Goal: Navigation & Orientation: Find specific page/section

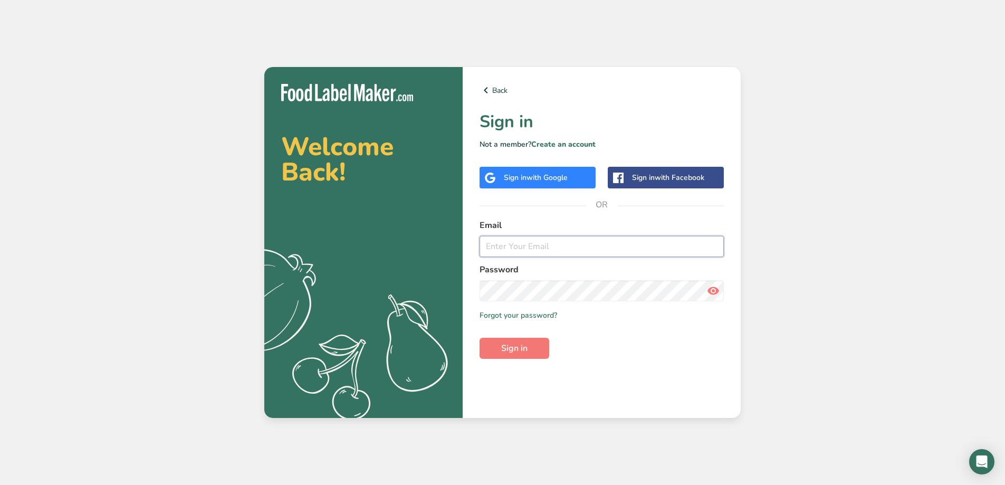
click at [535, 254] on input "email" at bounding box center [601, 246] width 244 height 21
type input "[EMAIL_ADDRESS][DOMAIN_NAME]"
click at [479, 338] on button "Sign in" at bounding box center [514, 348] width 70 height 21
click at [538, 349] on button "Sign in" at bounding box center [514, 348] width 70 height 21
click at [715, 287] on icon at bounding box center [713, 290] width 13 height 19
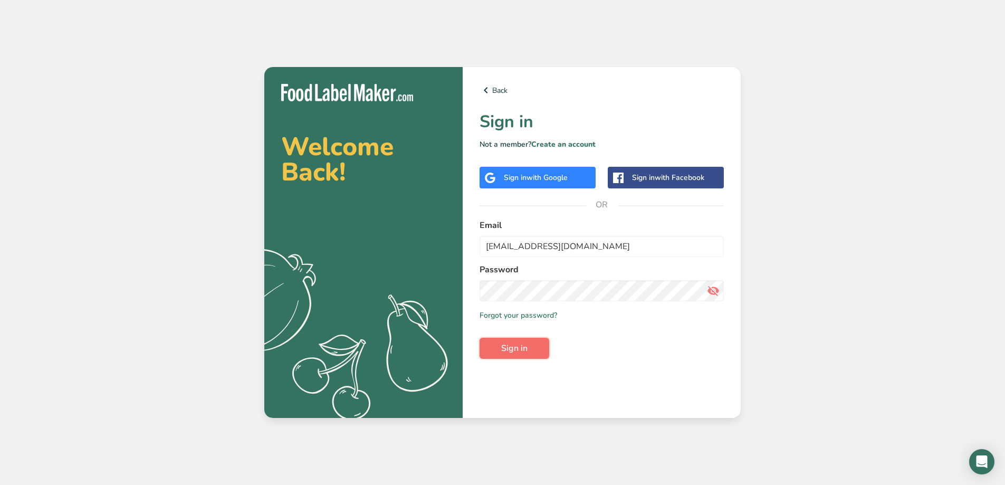
click at [514, 355] on button "Sign in" at bounding box center [514, 348] width 70 height 21
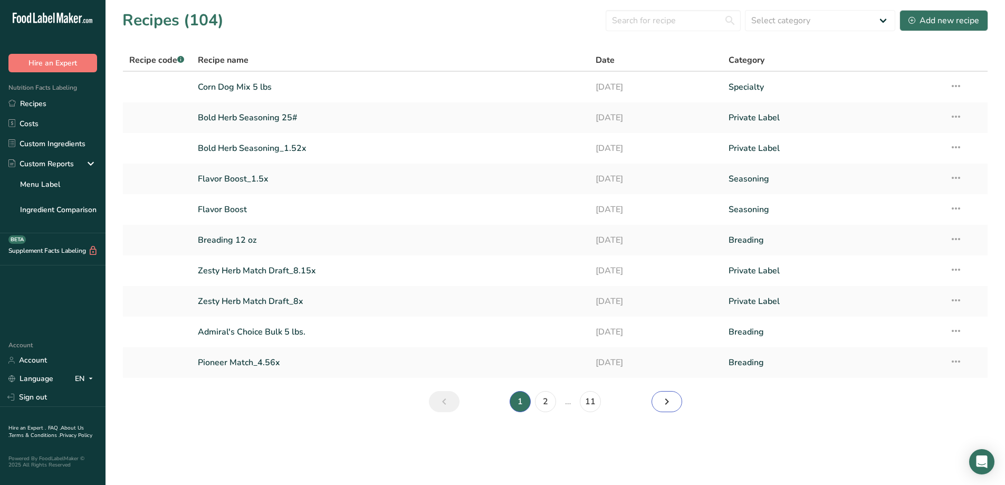
click at [670, 401] on icon "Next page" at bounding box center [666, 401] width 13 height 19
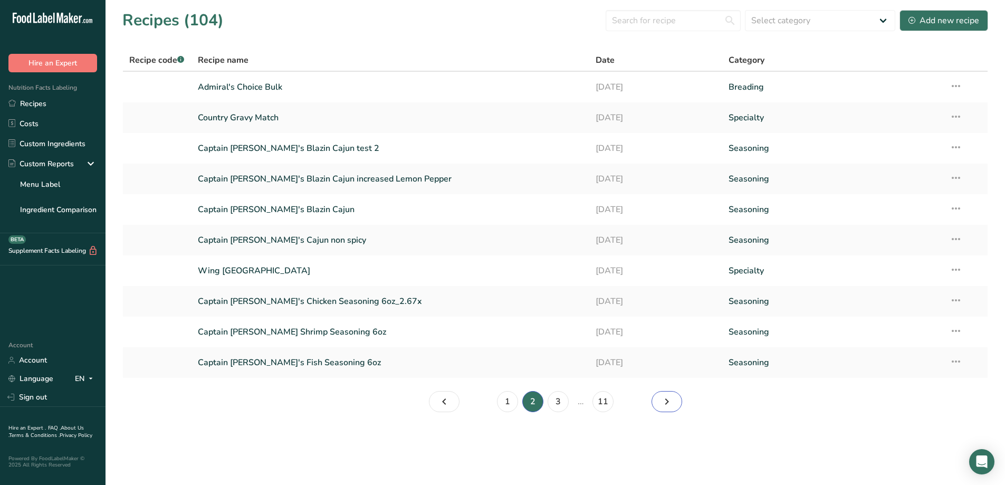
click at [671, 396] on icon "Page 3." at bounding box center [666, 401] width 13 height 19
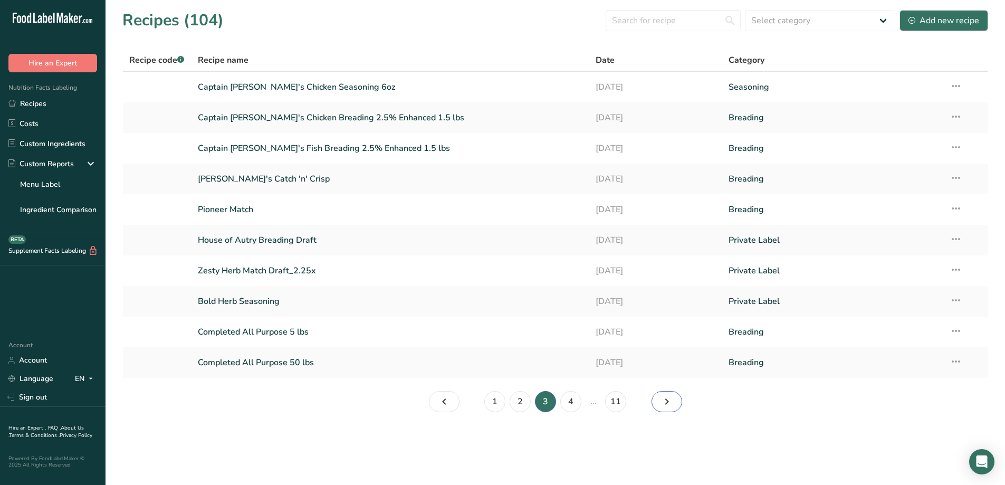
click at [667, 409] on icon "Page 4." at bounding box center [666, 401] width 13 height 19
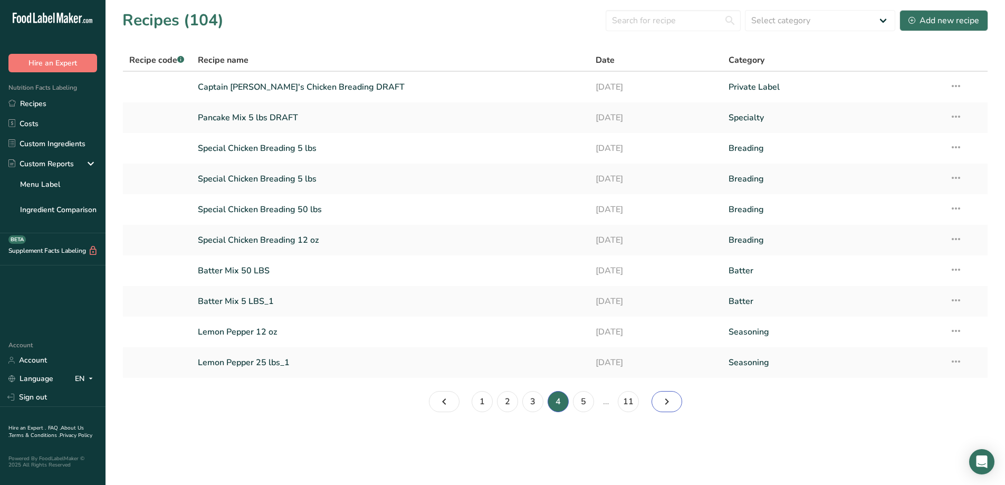
click at [667, 399] on icon "Page 5." at bounding box center [666, 401] width 13 height 19
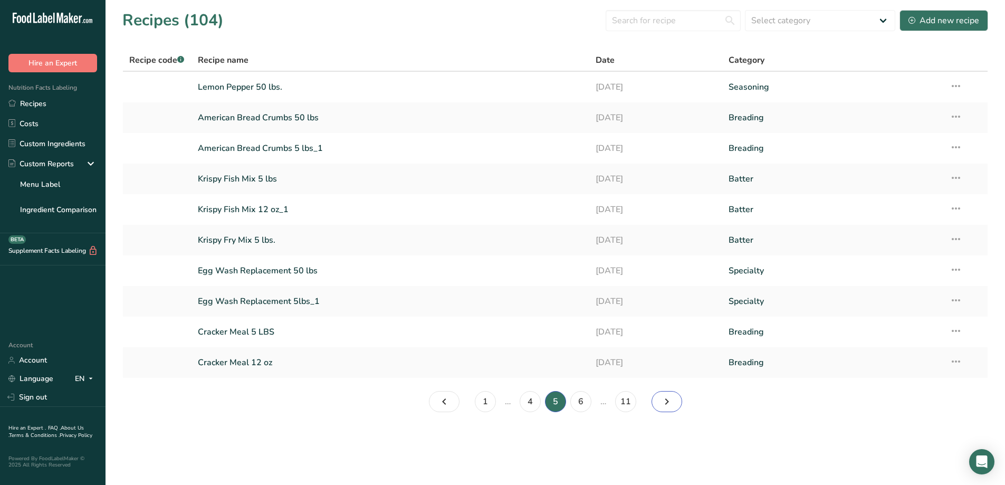
click at [667, 402] on icon "Page 6." at bounding box center [666, 401] width 13 height 19
click at [666, 394] on icon "Page 7." at bounding box center [666, 401] width 13 height 19
click at [672, 403] on icon "Page 8." at bounding box center [666, 401] width 13 height 19
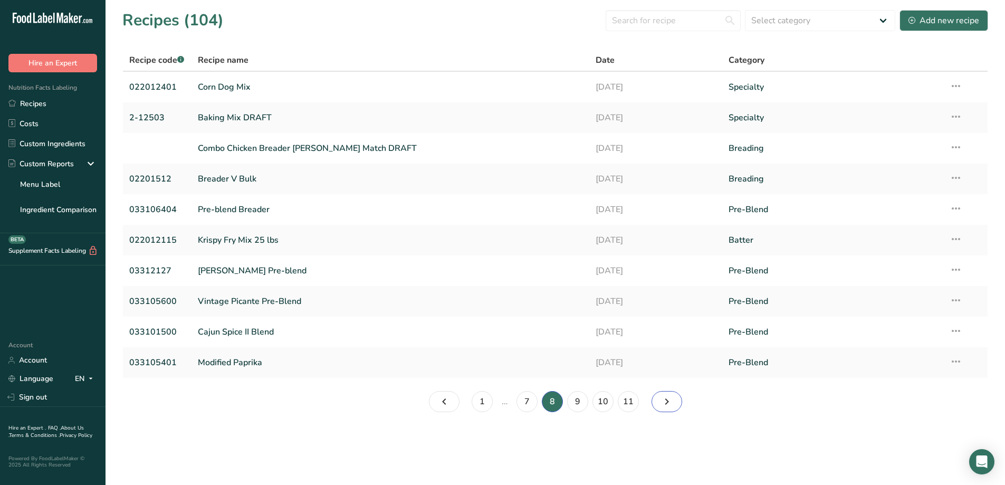
click at [670, 402] on icon "Page 9." at bounding box center [666, 401] width 13 height 19
